Goal: Navigation & Orientation: Go to known website

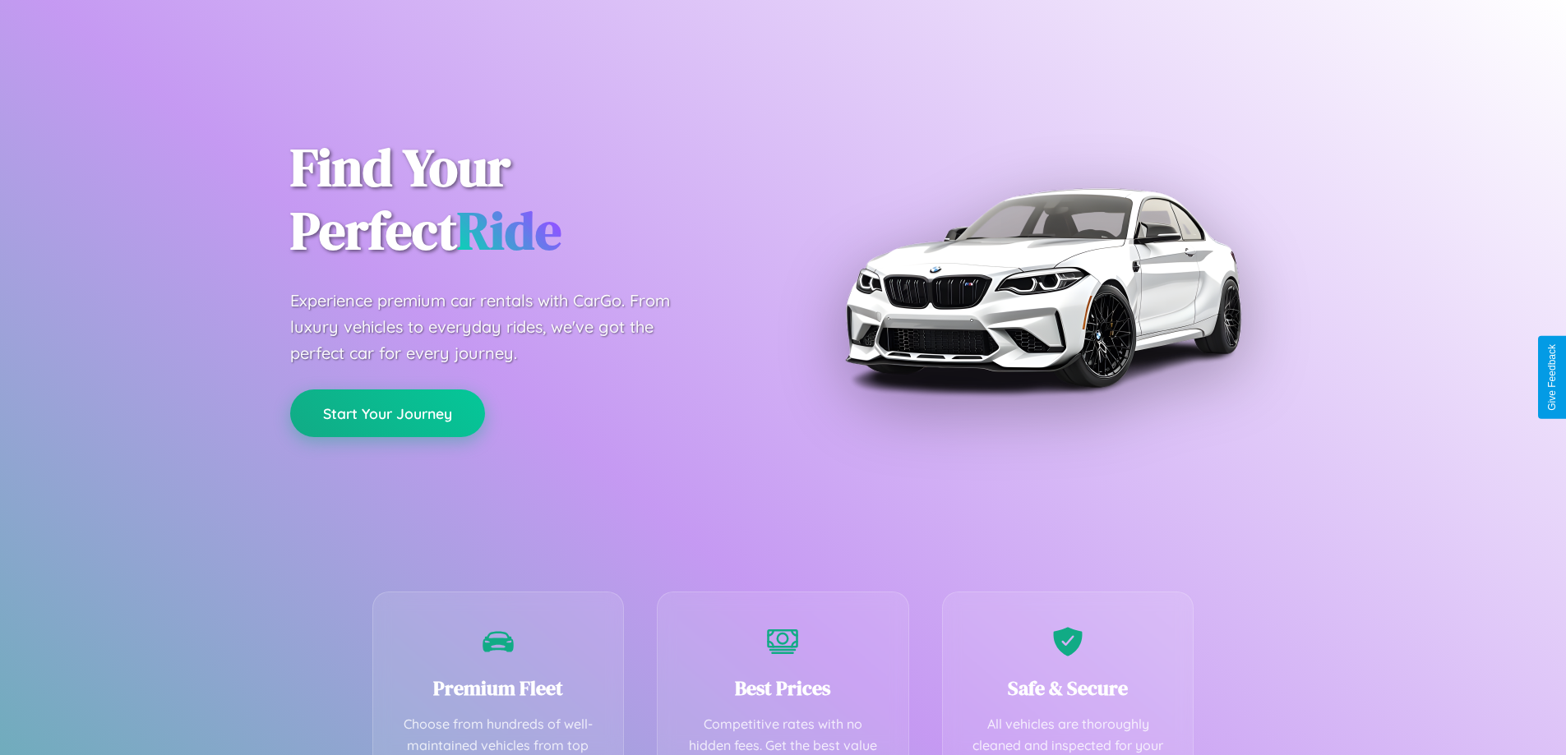
click at [387, 413] on button "Start Your Journey" at bounding box center [387, 414] width 195 height 48
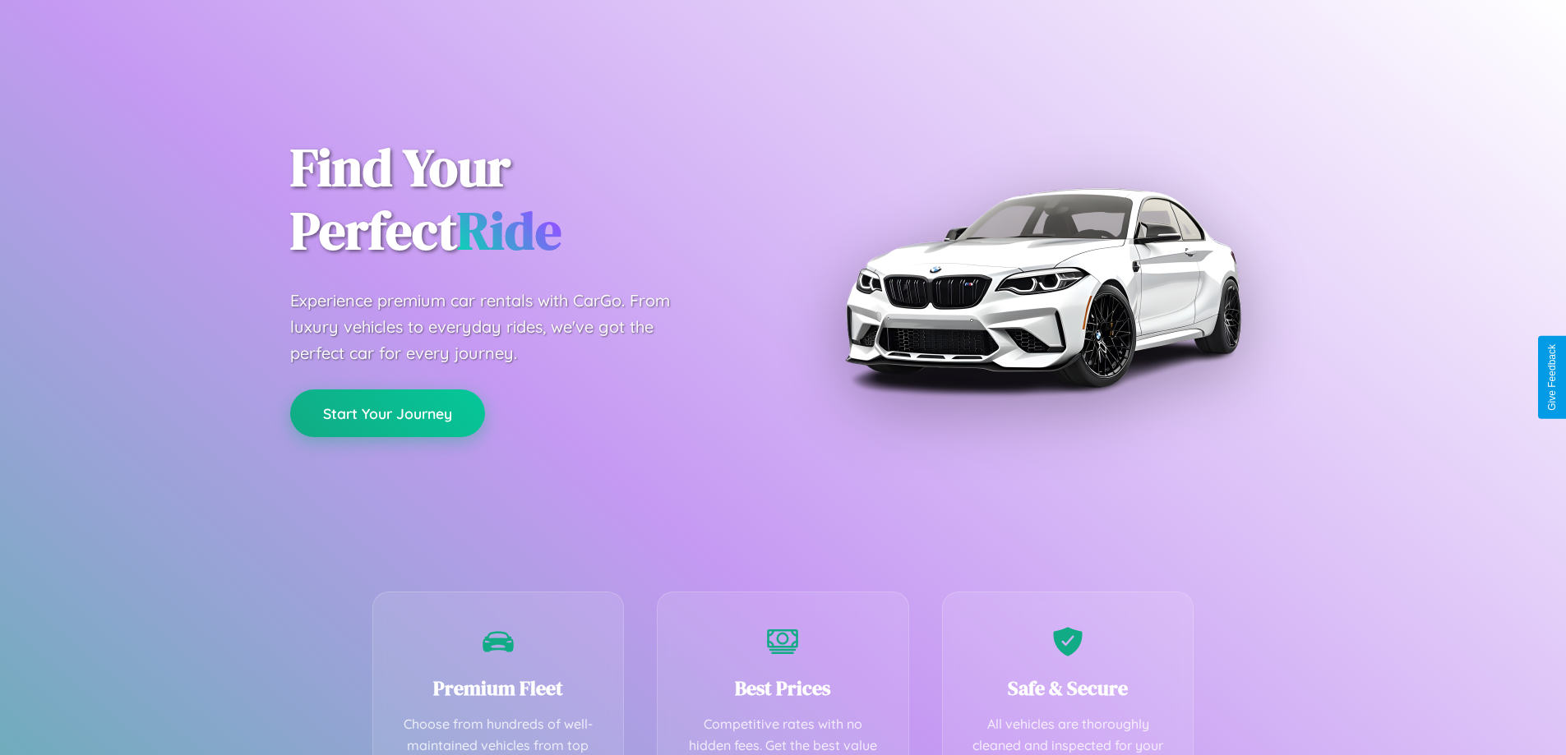
click at [387, 413] on button "Start Your Journey" at bounding box center [387, 414] width 195 height 48
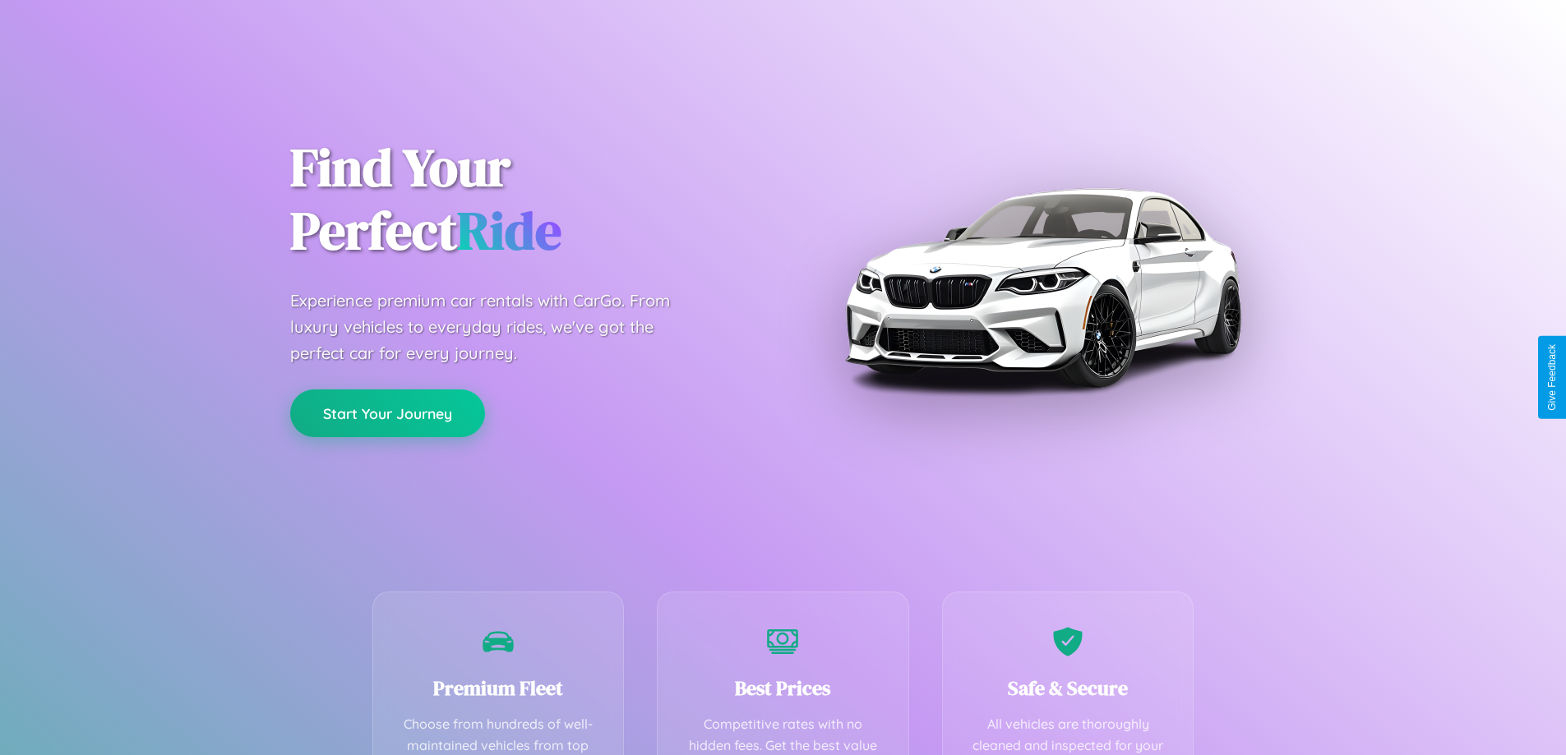
click at [387, 413] on button "Start Your Journey" at bounding box center [387, 414] width 195 height 48
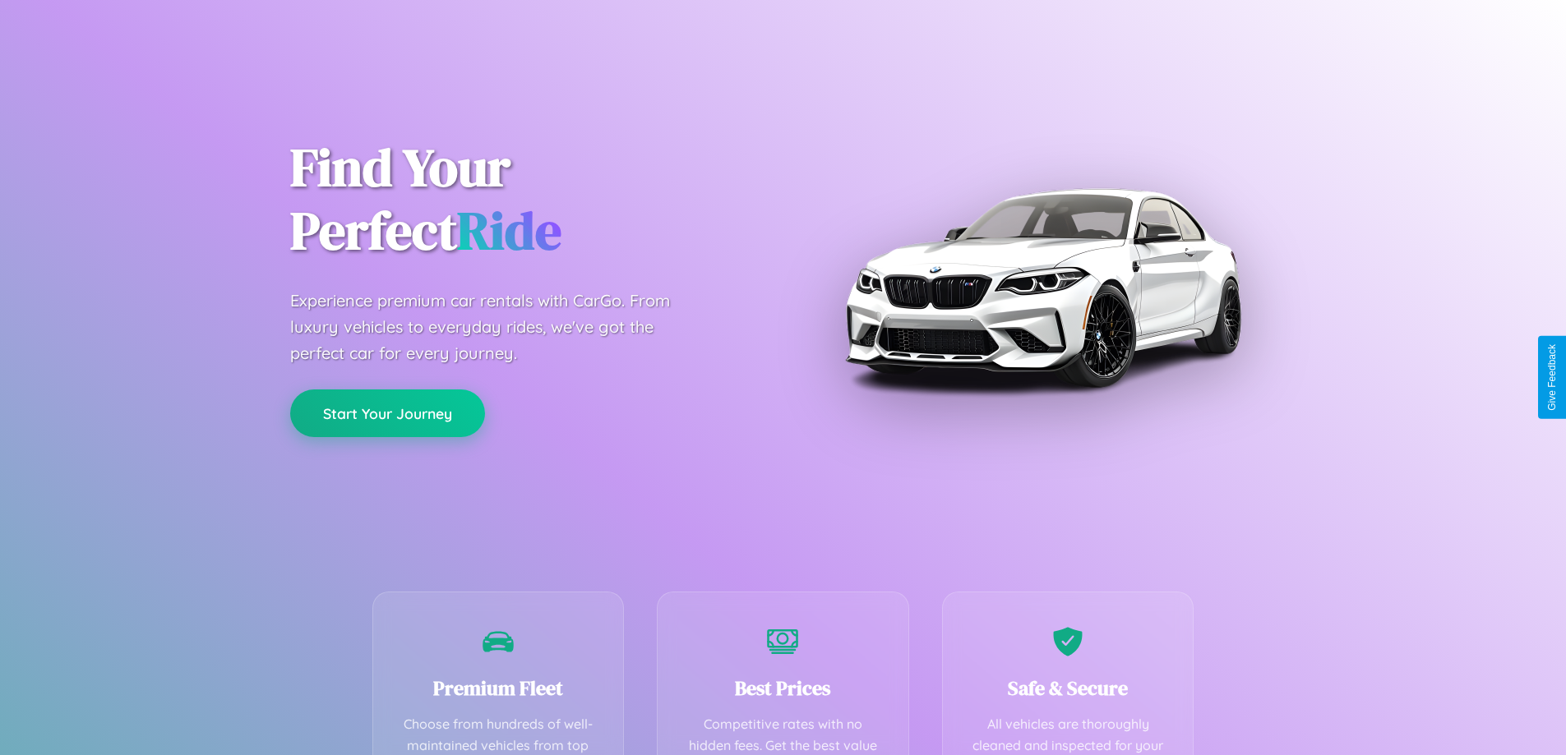
click at [387, 413] on button "Start Your Journey" at bounding box center [387, 414] width 195 height 48
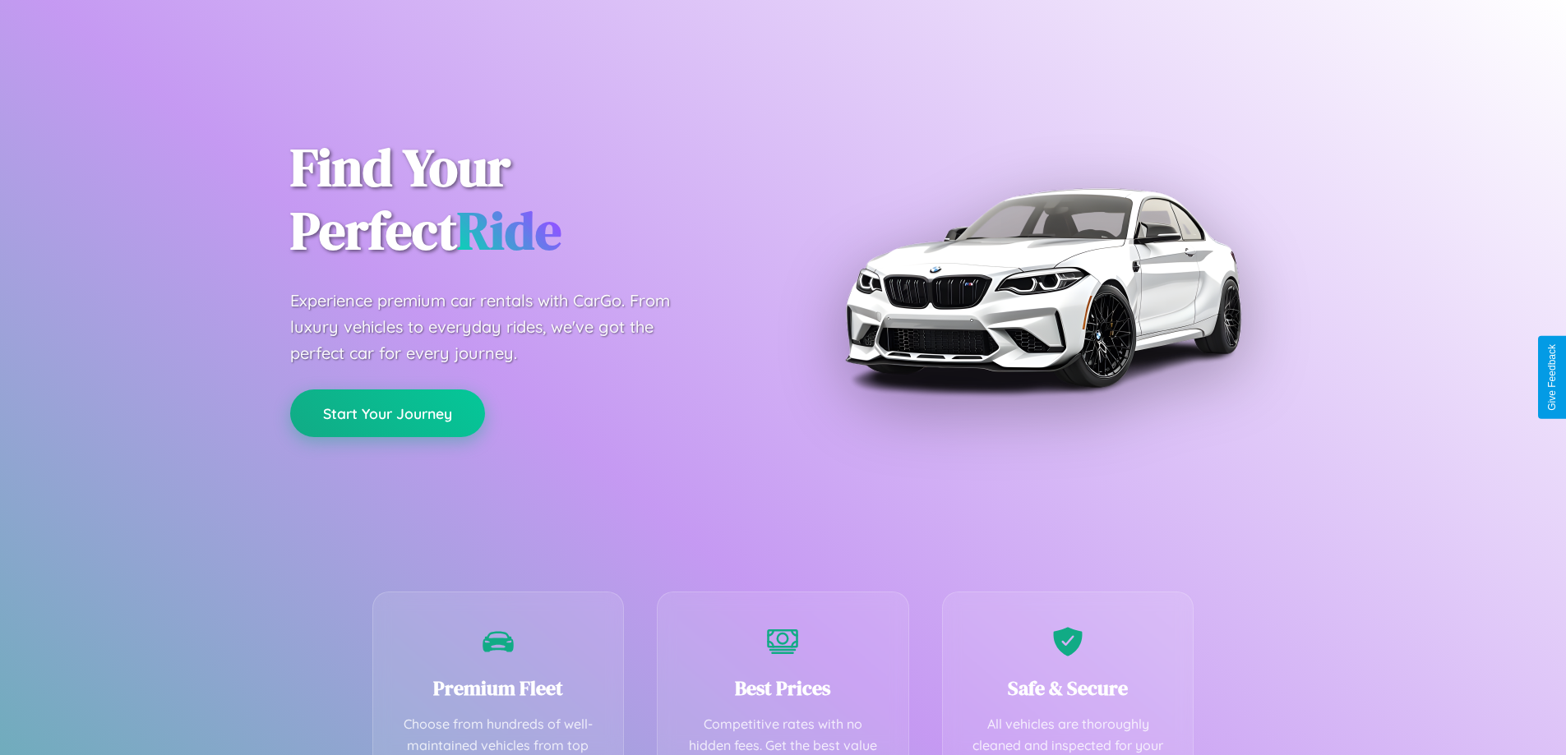
click at [387, 413] on button "Start Your Journey" at bounding box center [387, 414] width 195 height 48
